Goal: Share content

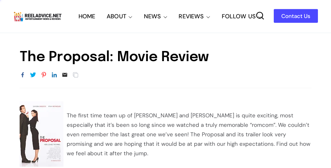
click at [165, 84] on div "URL Copied" at bounding box center [166, 79] width 292 height 17
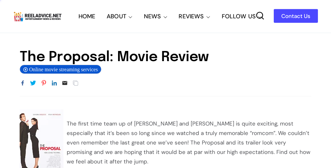
click at [165, 84] on div "URL Copied" at bounding box center [166, 87] width 292 height 17
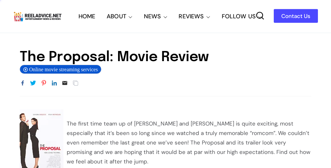
click at [165, 84] on div "URL Copied" at bounding box center [166, 87] width 292 height 17
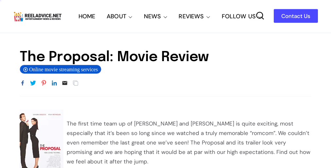
click at [165, 84] on div "URL Copied" at bounding box center [166, 87] width 292 height 17
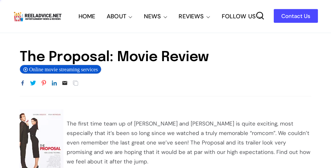
click at [165, 84] on div "URL Copied" at bounding box center [166, 87] width 292 height 17
